Goal: Find contact information: Find contact information

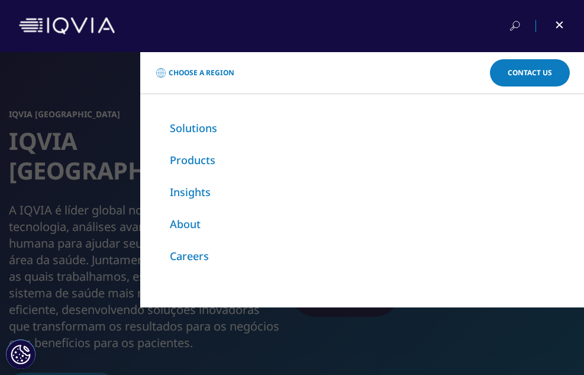
click at [550, 72] on link "Contact Us" at bounding box center [530, 72] width 80 height 27
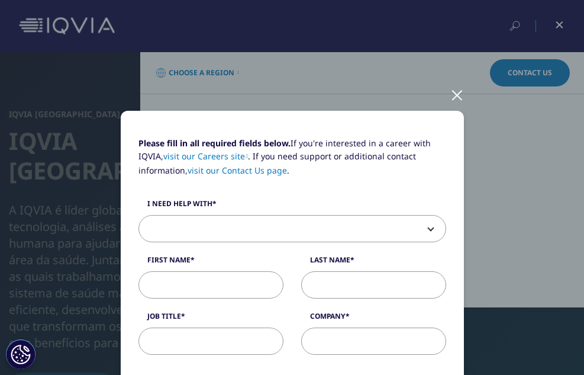
click at [454, 95] on div at bounding box center [458, 94] width 14 height 33
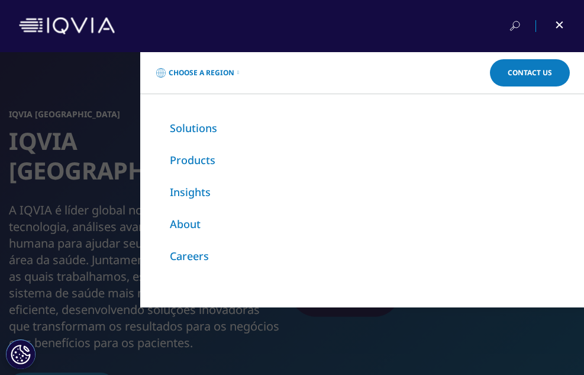
click at [64, 235] on div "Choose a Region Contact Us Explore IQVIA by region As a global community, IQVIA…" at bounding box center [292, 213] width 584 height 323
click at [313, 332] on div "Choose a Region Contact Us Explore IQVIA by region As a global community, IQVIA…" at bounding box center [292, 213] width 584 height 323
click at [559, 24] on span at bounding box center [559, 24] width 7 height 7
